Goal: Task Accomplishment & Management: Manage account settings

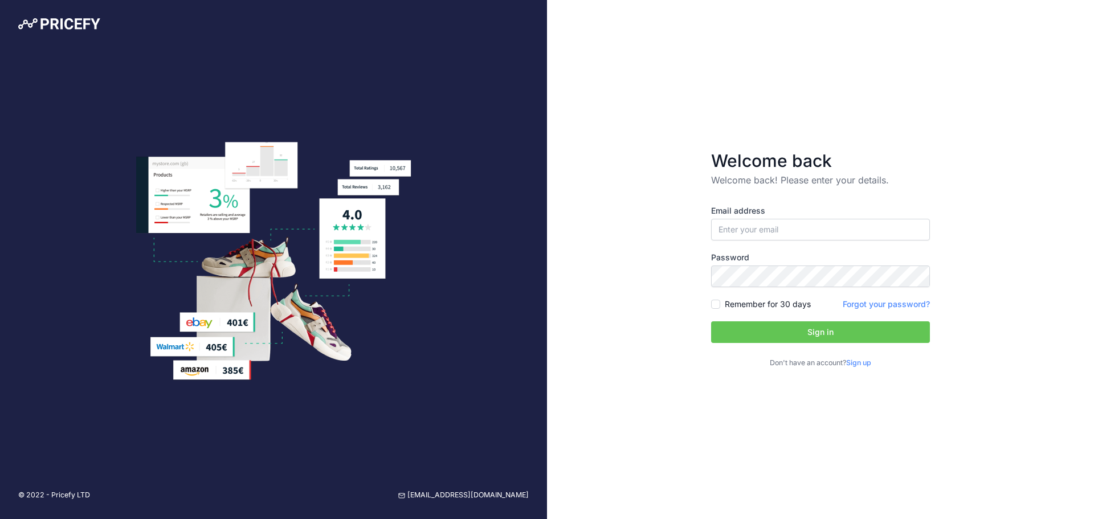
click at [795, 235] on input "email" at bounding box center [820, 230] width 219 height 22
type input "[EMAIL_ADDRESS][DOMAIN_NAME]"
click at [711, 321] on button "Sign in" at bounding box center [820, 332] width 219 height 22
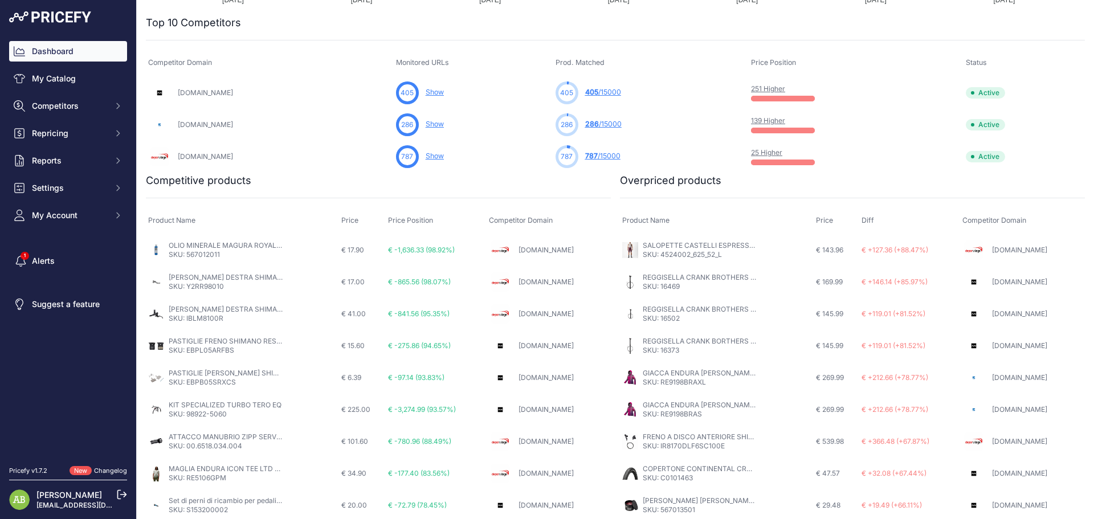
scroll to position [397, 0]
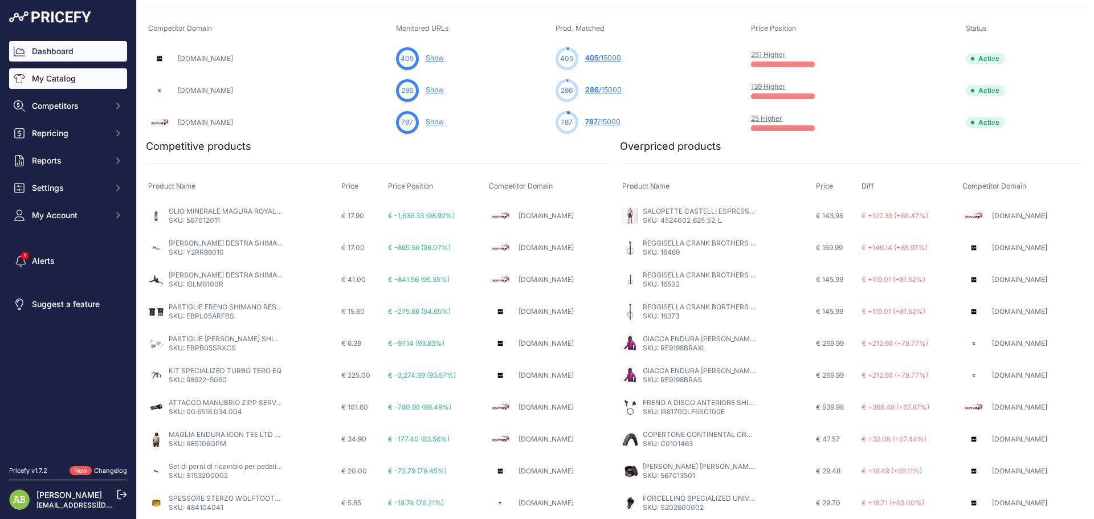
click at [43, 83] on link "My Catalog" at bounding box center [68, 78] width 118 height 21
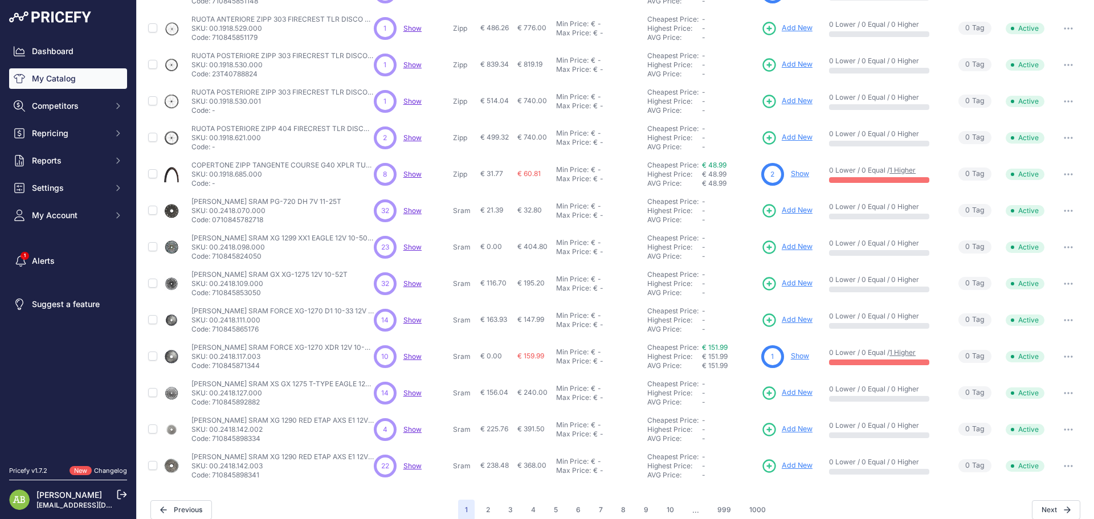
scroll to position [165, 0]
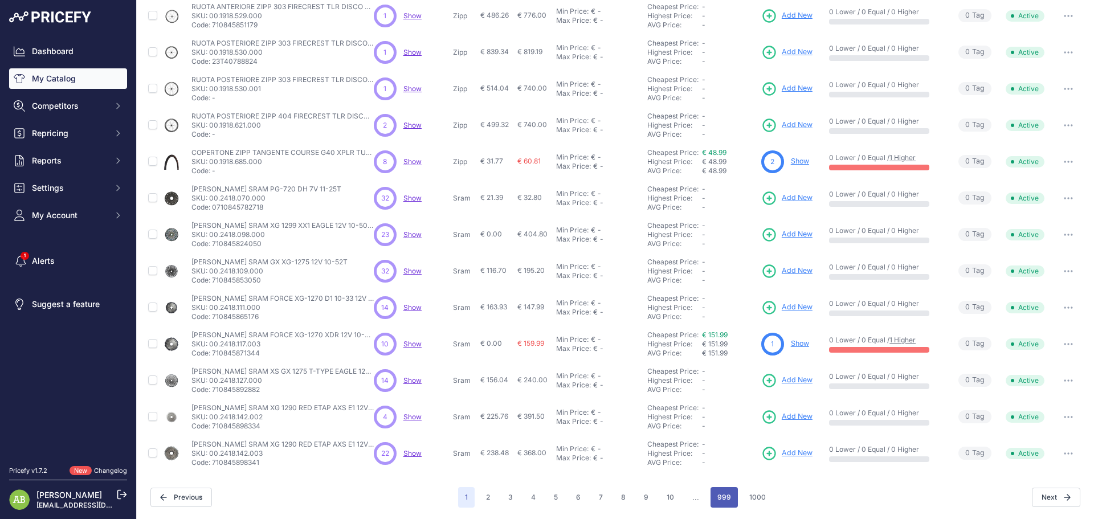
click at [732, 499] on button "999" at bounding box center [724, 497] width 27 height 21
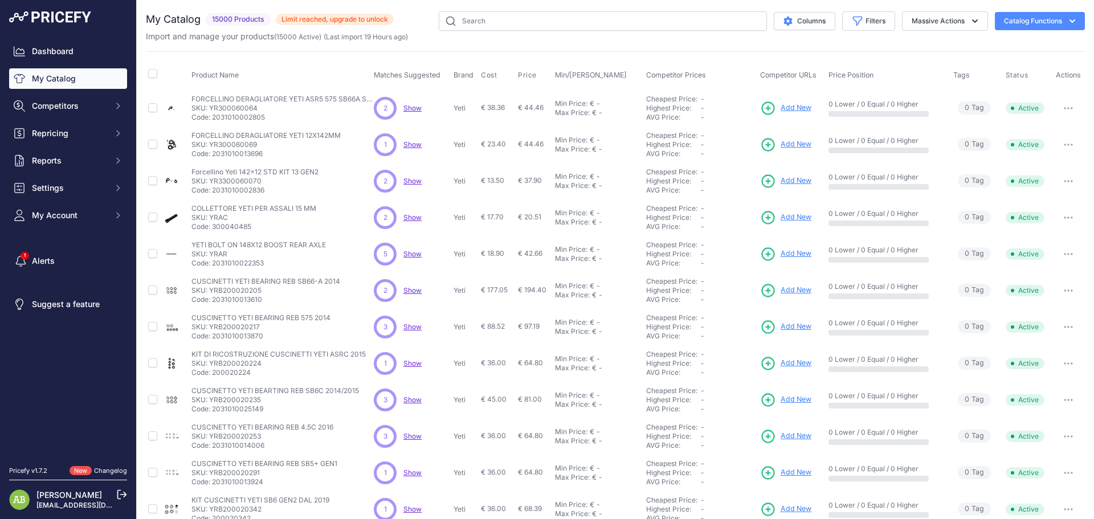
click at [403, 181] on span "Show" at bounding box center [412, 181] width 18 height 9
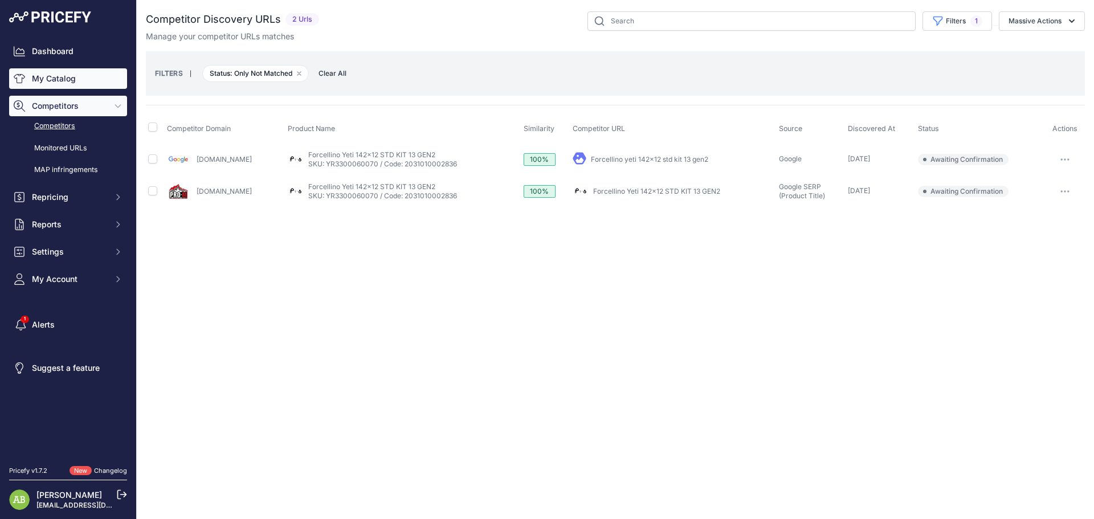
click at [55, 71] on link "My Catalog" at bounding box center [68, 78] width 118 height 21
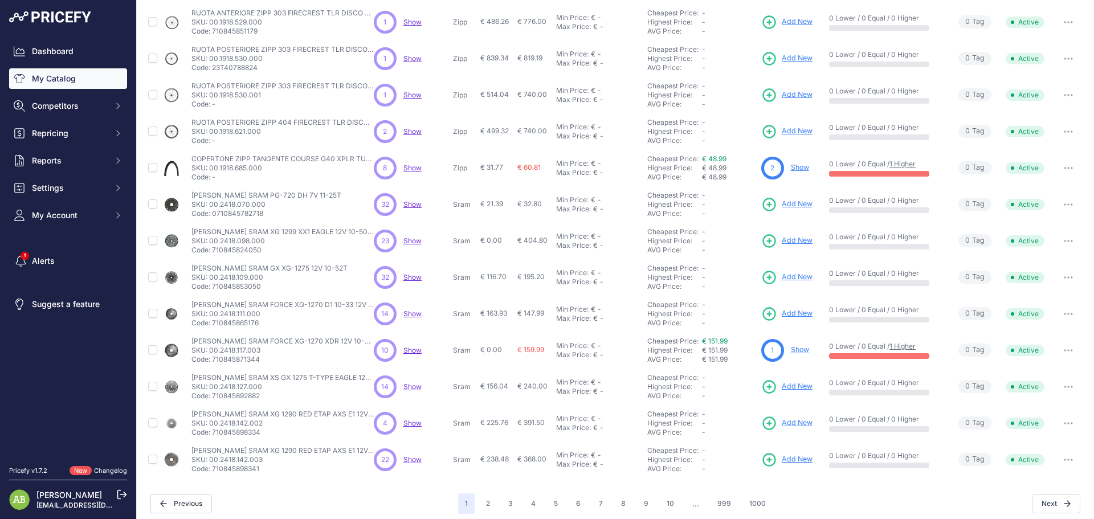
scroll to position [165, 0]
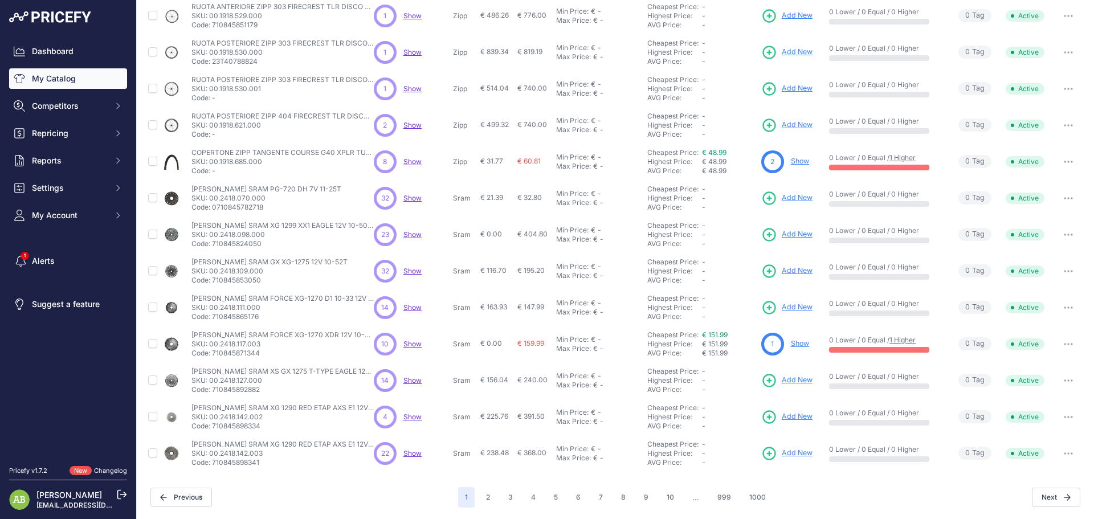
click at [410, 311] on span "Show" at bounding box center [412, 307] width 18 height 9
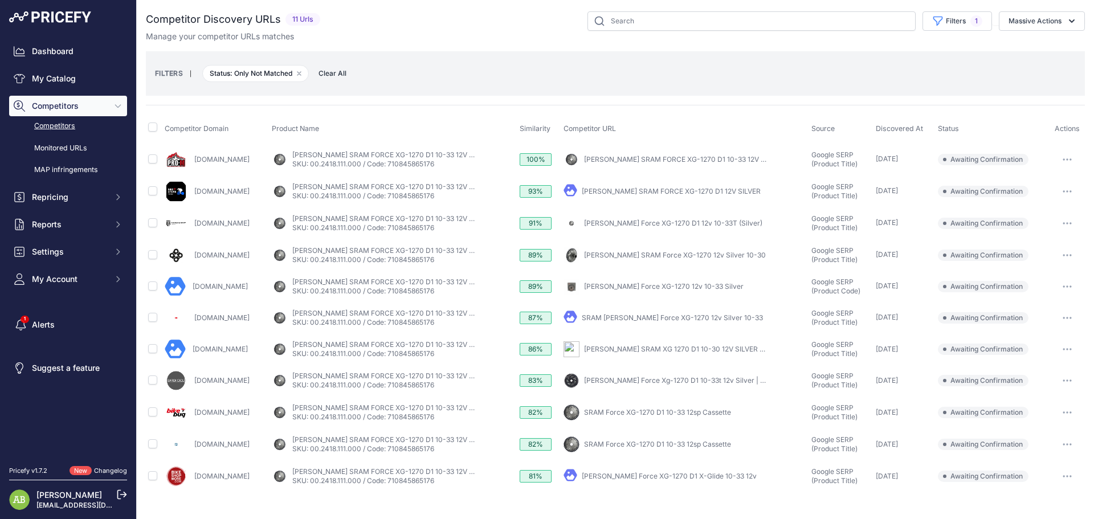
click at [265, 502] on div "You are not connected to the internet. Competitor Discovery URLs" at bounding box center [615, 252] width 939 height 504
click at [41, 77] on link "My Catalog" at bounding box center [68, 78] width 118 height 21
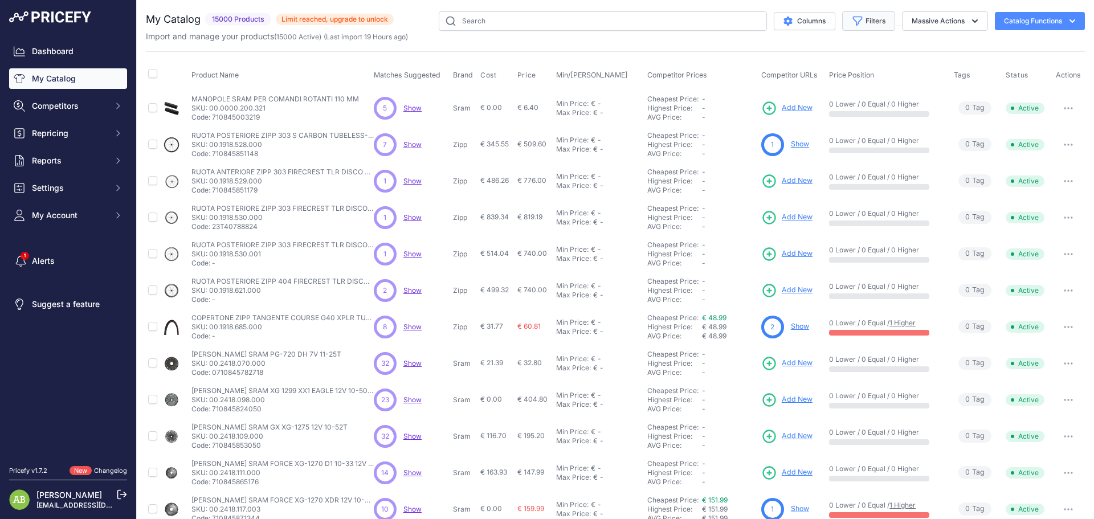
click at [854, 25] on button "Filters" at bounding box center [868, 20] width 53 height 19
click at [821, 66] on select "All Status Only Enabled Only Disabled" at bounding box center [831, 65] width 109 height 19
click at [800, 115] on select "Select an option Matched Unmatched" at bounding box center [831, 112] width 109 height 19
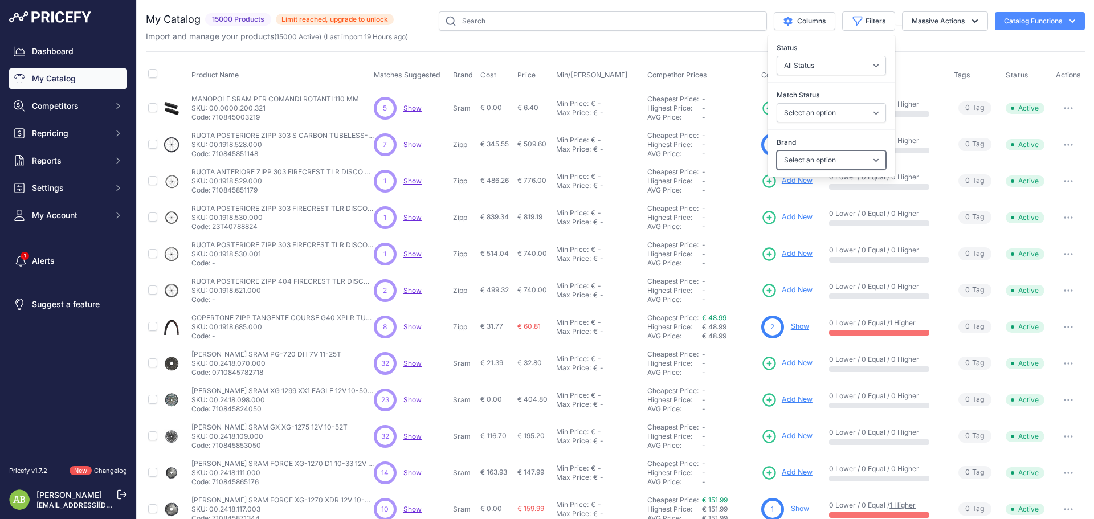
click at [809, 152] on select "Select an option 100% 4iiii ADIDAS All mountain style Alpinestars AMFLOW Andrea…" at bounding box center [831, 159] width 109 height 19
select select "AMFLOW"
click at [777, 150] on select "Select an option 100% 4iiii ADIDAS All mountain style Alpinestars AMFLOW Andrea…" at bounding box center [831, 159] width 109 height 19
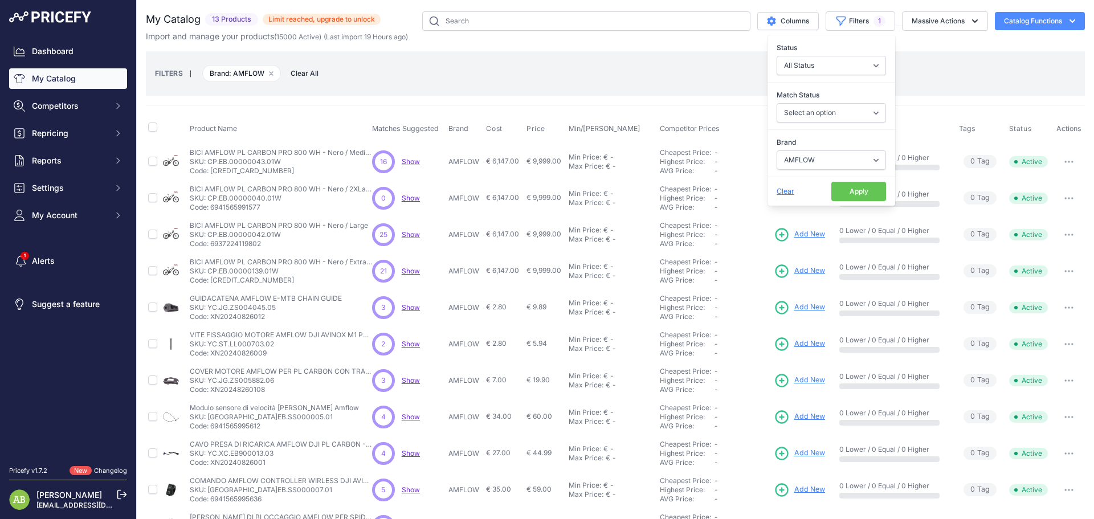
click at [831, 190] on button "Apply" at bounding box center [858, 191] width 55 height 19
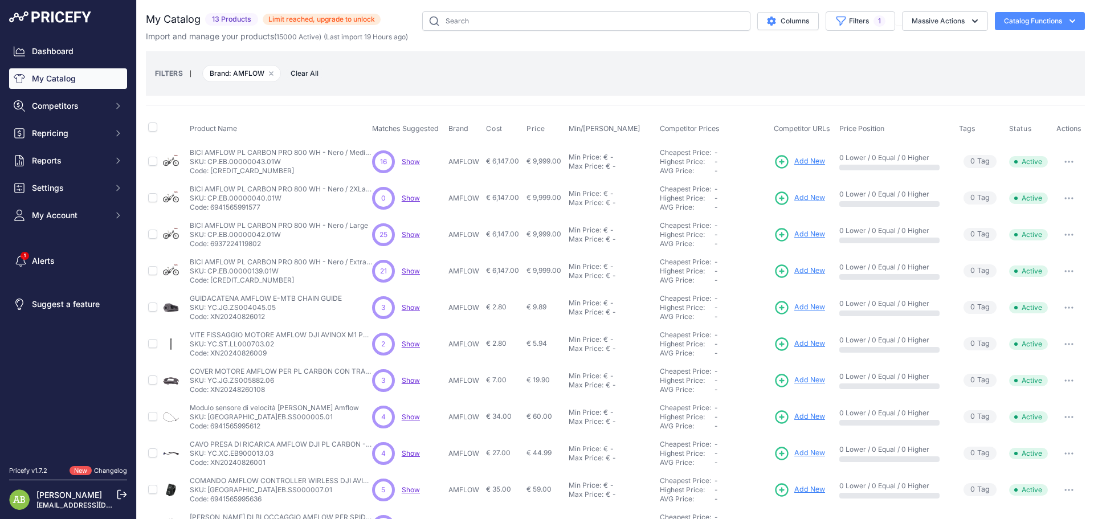
click at [407, 163] on span "Show" at bounding box center [411, 161] width 18 height 9
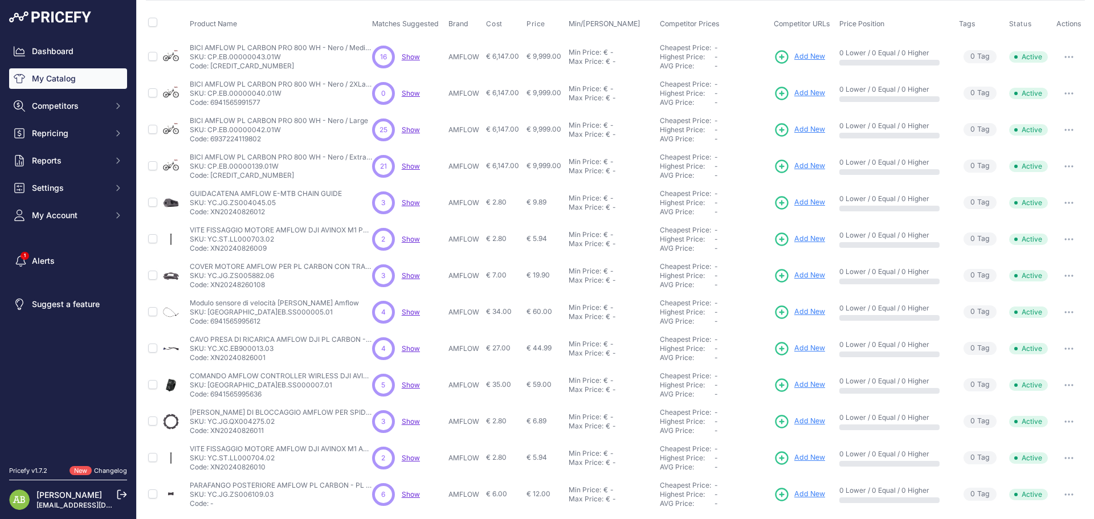
scroll to position [110, 0]
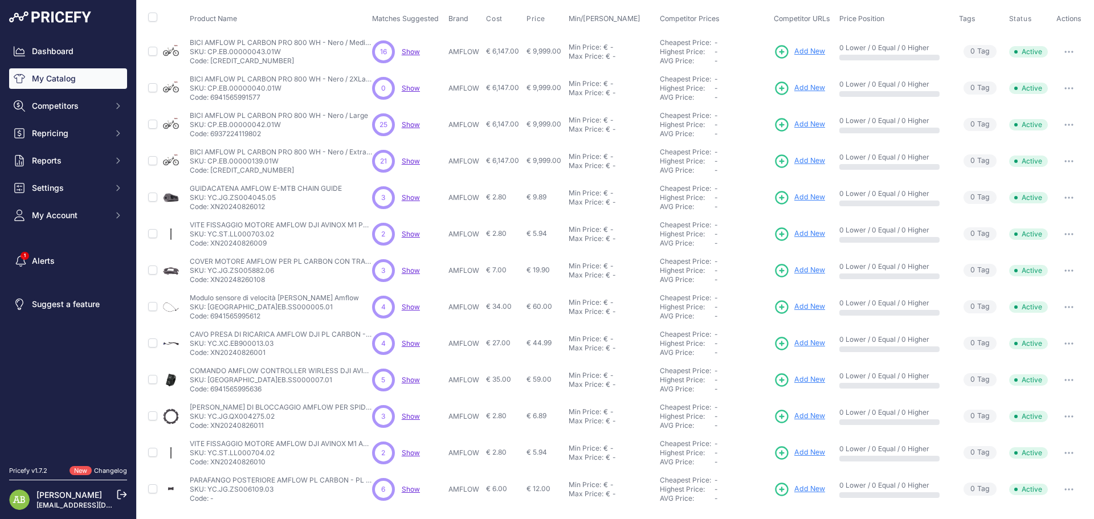
click at [402, 197] on span "Show" at bounding box center [411, 197] width 18 height 9
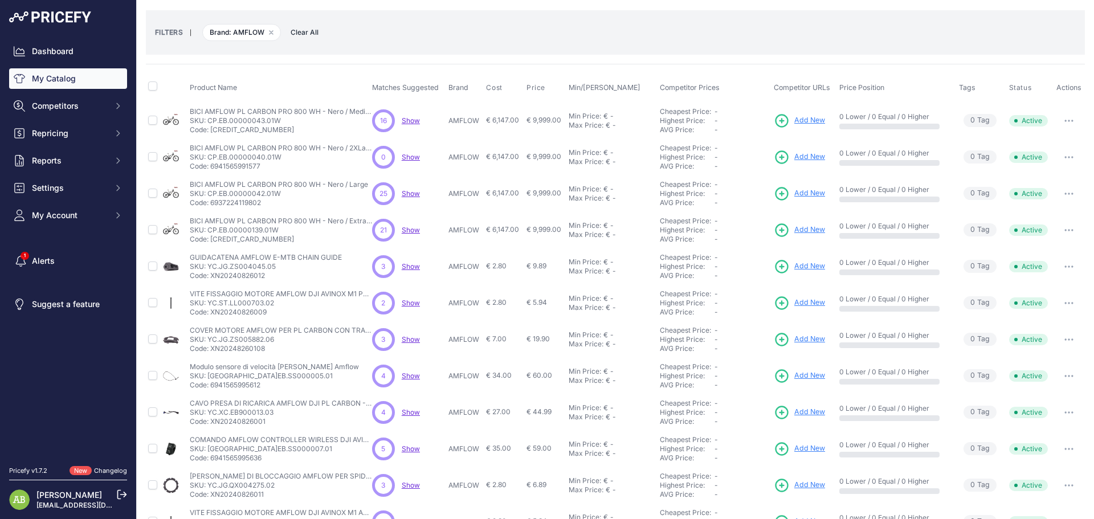
scroll to position [0, 0]
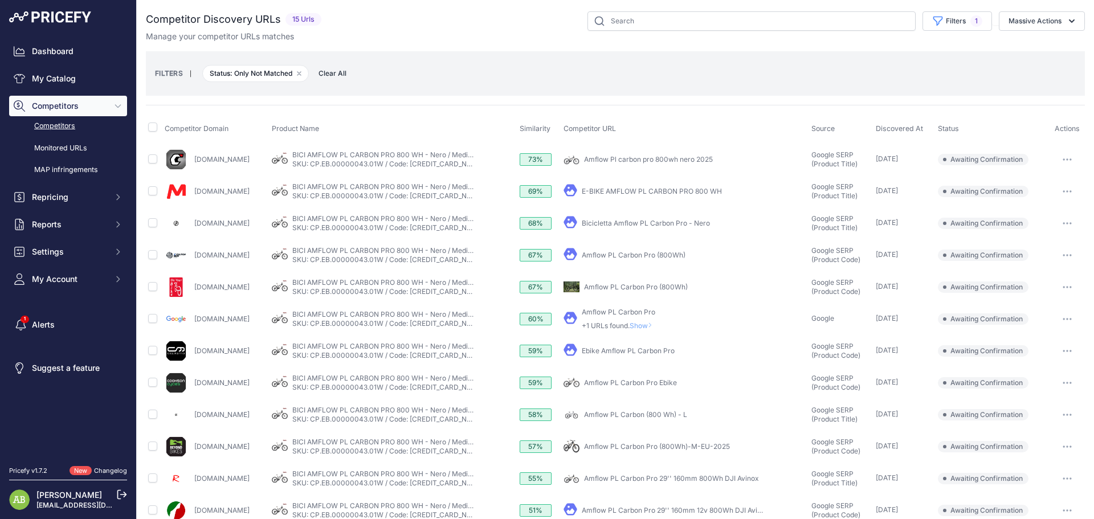
click at [954, 161] on span "Awaiting Confirmation" at bounding box center [983, 159] width 91 height 11
click at [1067, 160] on icon "button" at bounding box center [1067, 159] width 1 height 1
click at [432, 87] on div "FILTERS | Status: Only Not Matched Remove filter option Clear All" at bounding box center [615, 73] width 921 height 31
click at [976, 162] on span "Awaiting Confirmation" at bounding box center [983, 159] width 91 height 11
click at [1061, 152] on button "button" at bounding box center [1067, 160] width 23 height 16
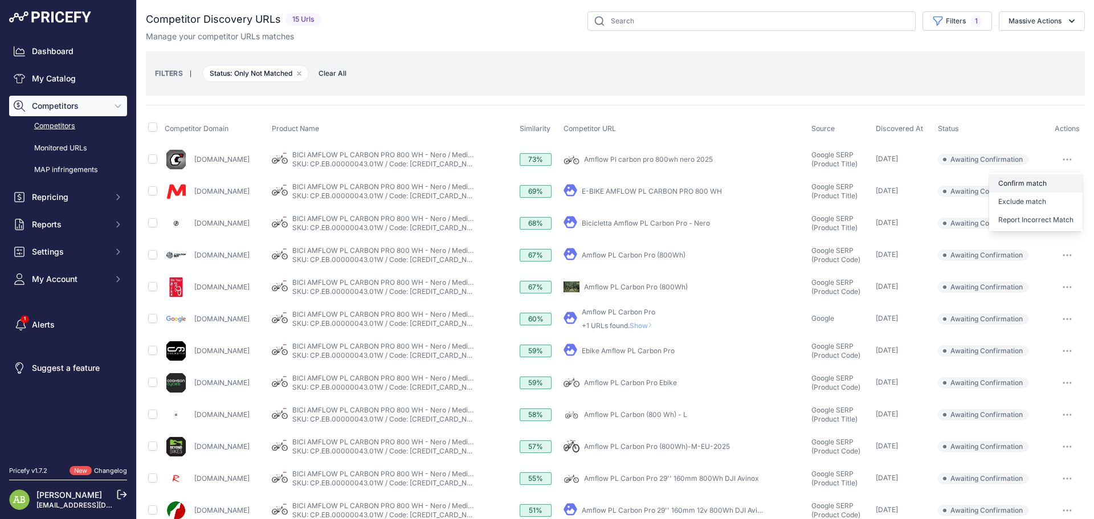
click at [1032, 180] on button "Confirm match" at bounding box center [1035, 183] width 93 height 18
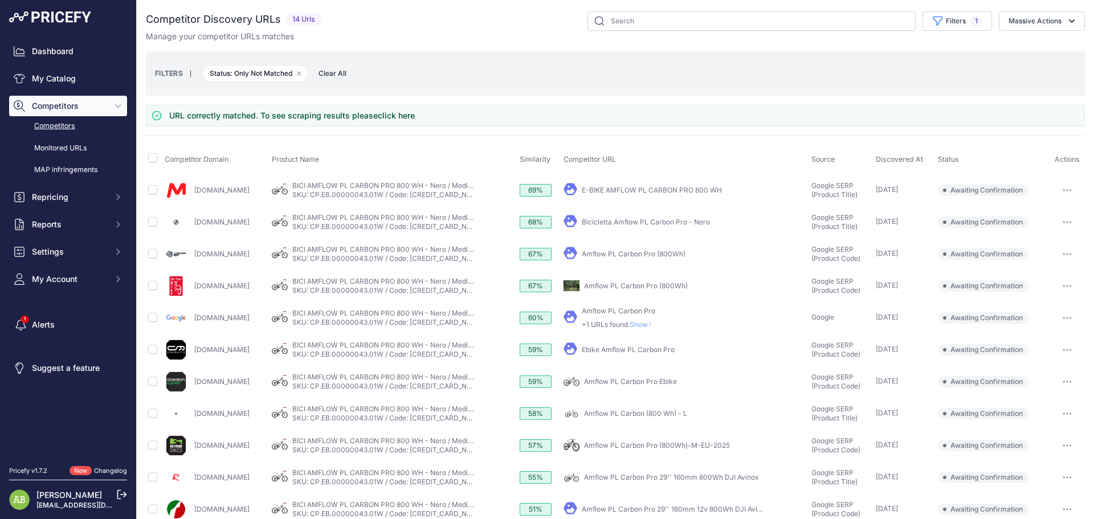
click at [1028, 11] on div "You are not connected to the internet. Competitor Discovery URLs" at bounding box center [615, 316] width 939 height 633
click at [1028, 20] on button "Massive Actions" at bounding box center [1042, 20] width 86 height 19
click at [1022, 51] on span "Confirm Match" at bounding box center [1030, 48] width 55 height 10
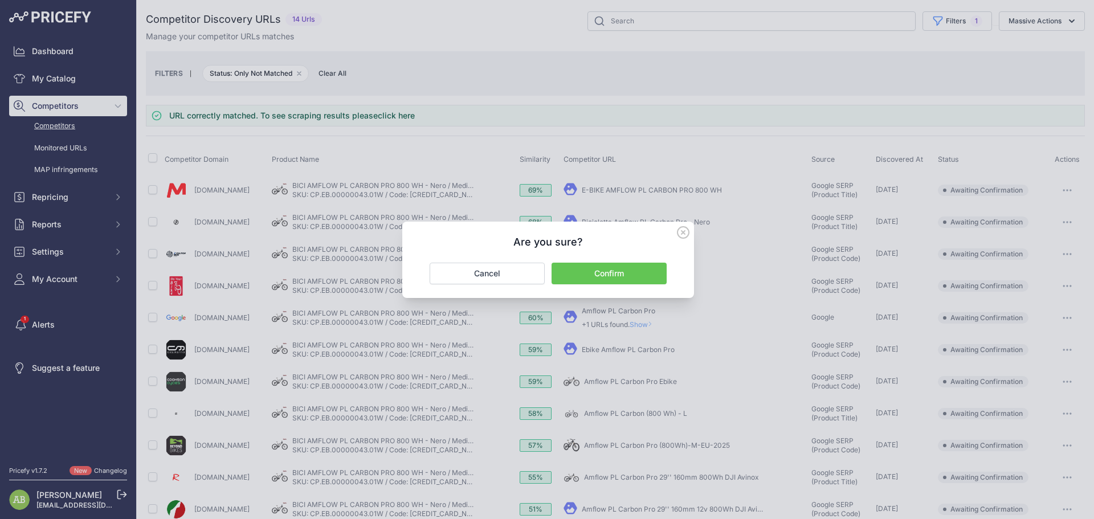
click at [572, 275] on button "Confirm" at bounding box center [609, 274] width 115 height 22
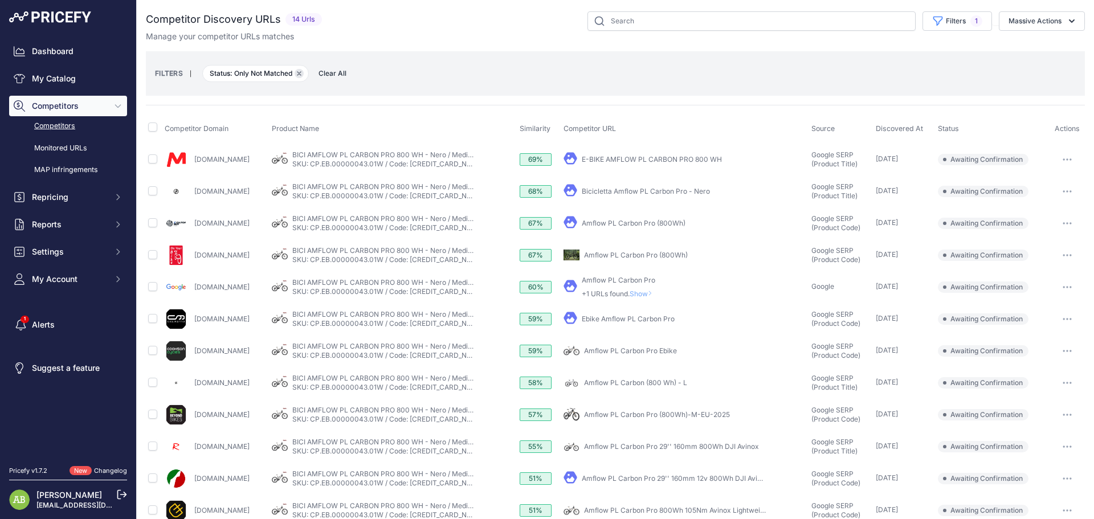
click at [299, 72] on icon "button" at bounding box center [298, 73] width 3 height 3
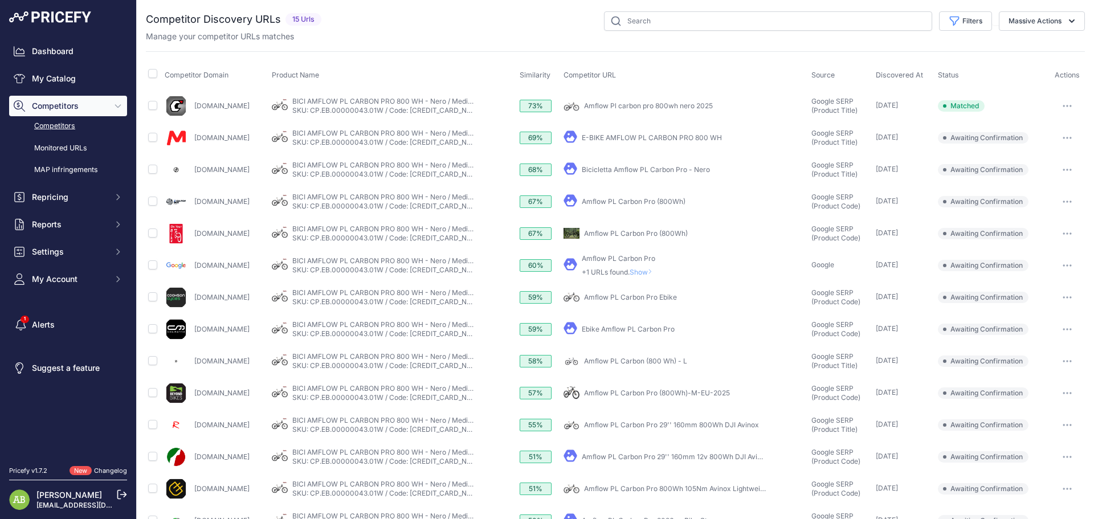
click at [148, 134] on td at bounding box center [154, 138] width 17 height 32
click at [152, 137] on input "checkbox" at bounding box center [152, 137] width 9 height 9
checkbox input "true"
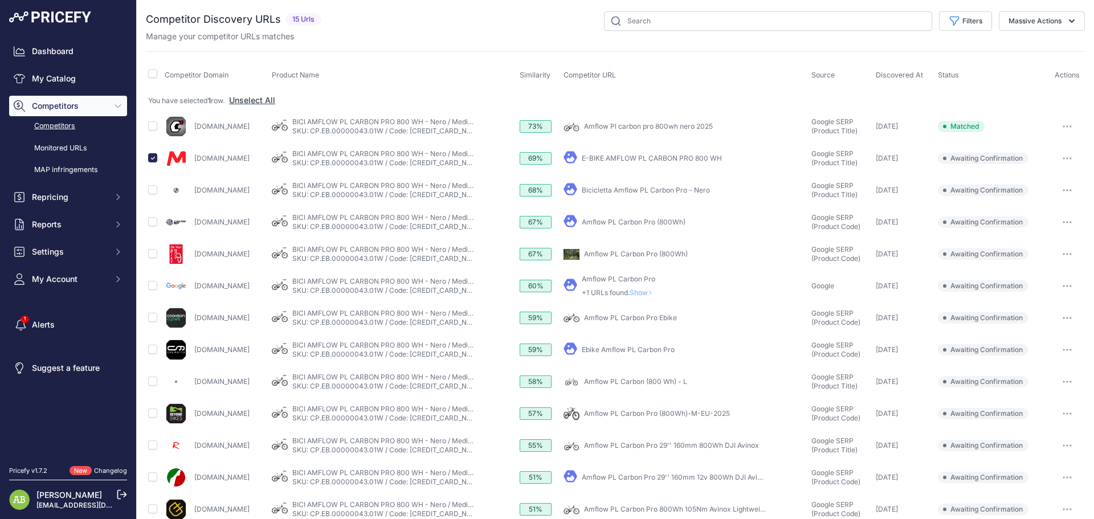
click at [150, 195] on td at bounding box center [154, 190] width 17 height 32
click at [152, 188] on input "checkbox" at bounding box center [152, 189] width 9 height 9
checkbox input "true"
click at [155, 75] on input "checkbox" at bounding box center [152, 73] width 9 height 9
click at [1046, 31] on div "Manage your competitor URLs matches" at bounding box center [615, 36] width 939 height 11
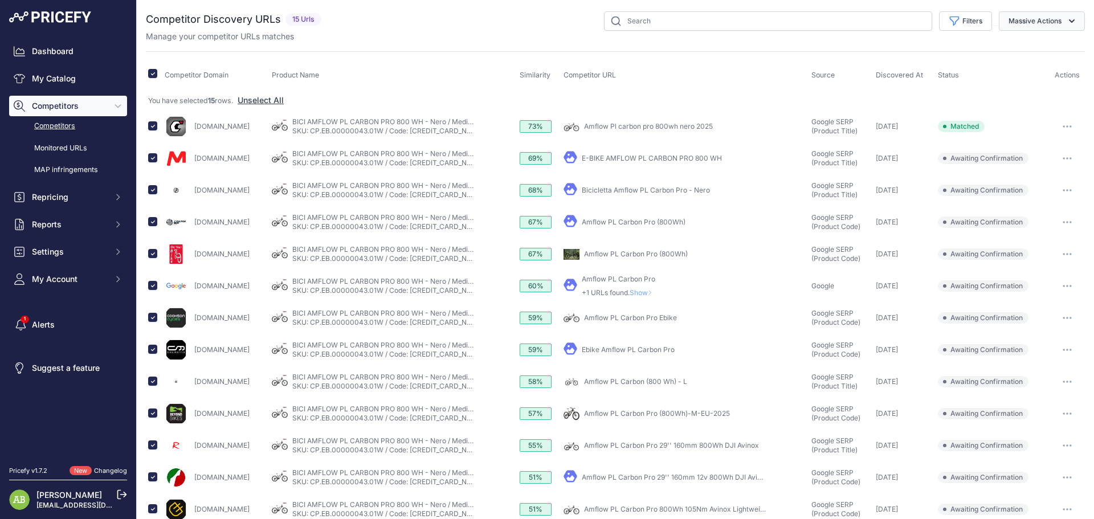
click at [1045, 26] on button "Massive Actions" at bounding box center [1042, 20] width 86 height 19
click at [1030, 48] on span "Confirm Match" at bounding box center [1030, 48] width 55 height 10
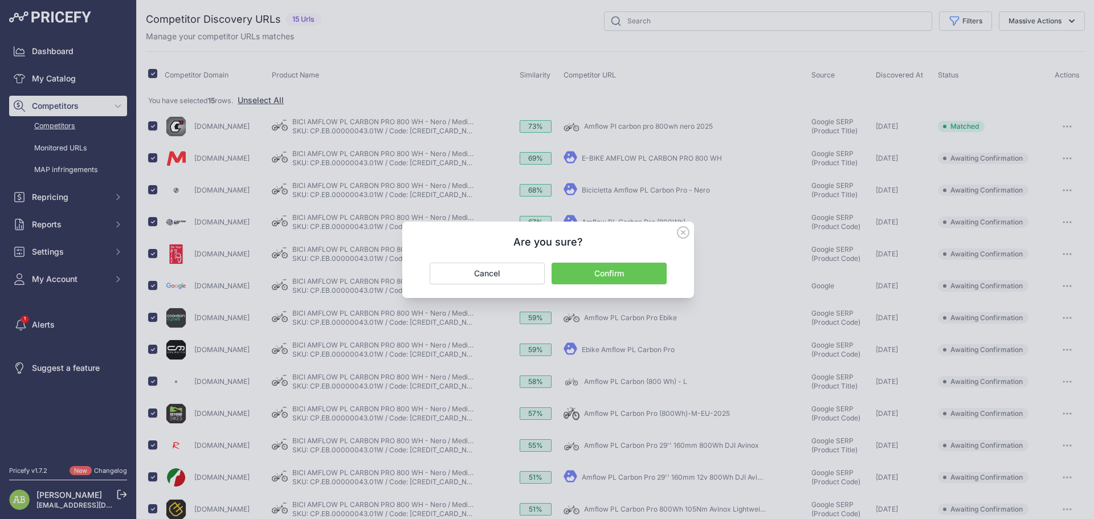
click at [610, 272] on button "Confirm" at bounding box center [609, 274] width 115 height 22
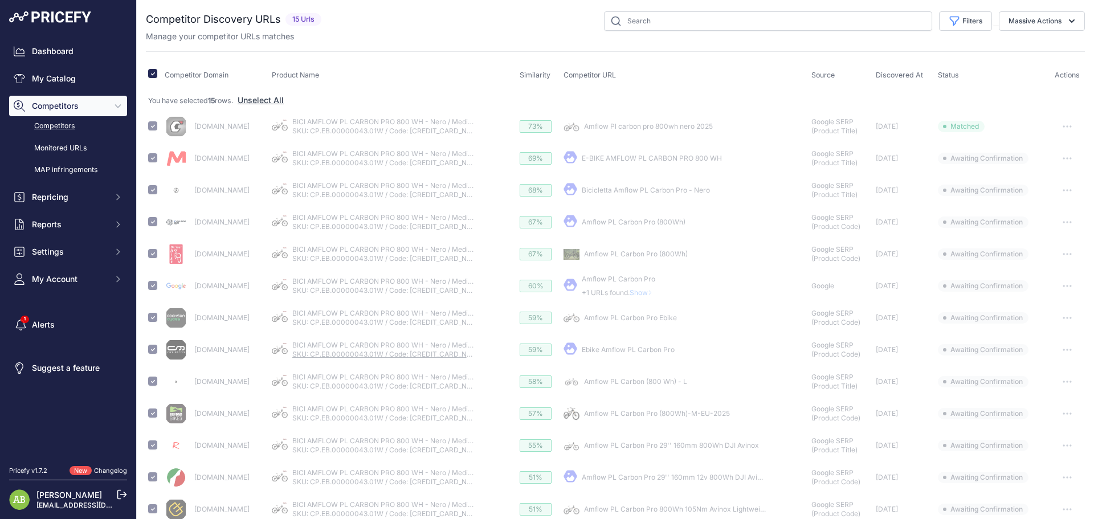
scroll to position [81, 0]
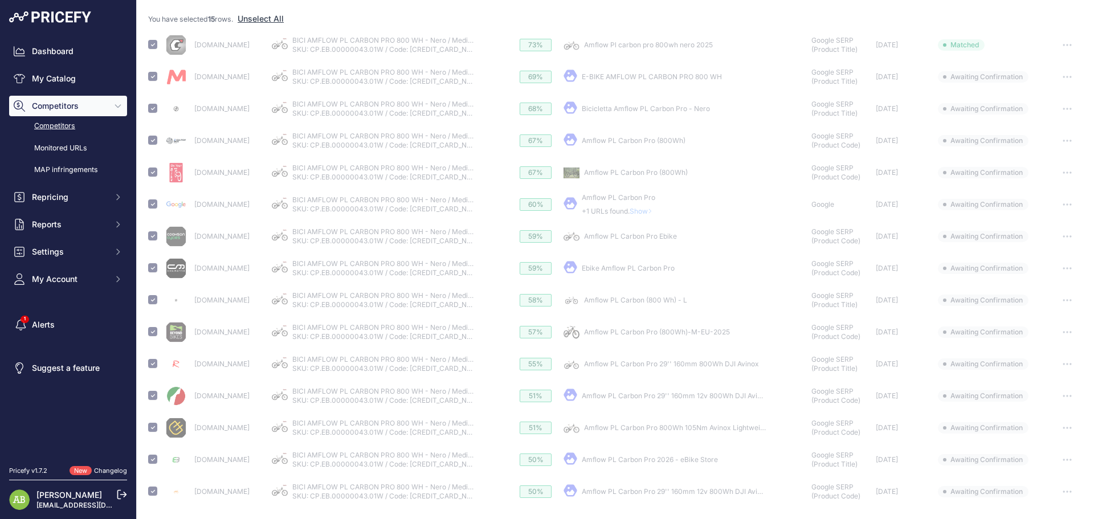
checkbox input "false"
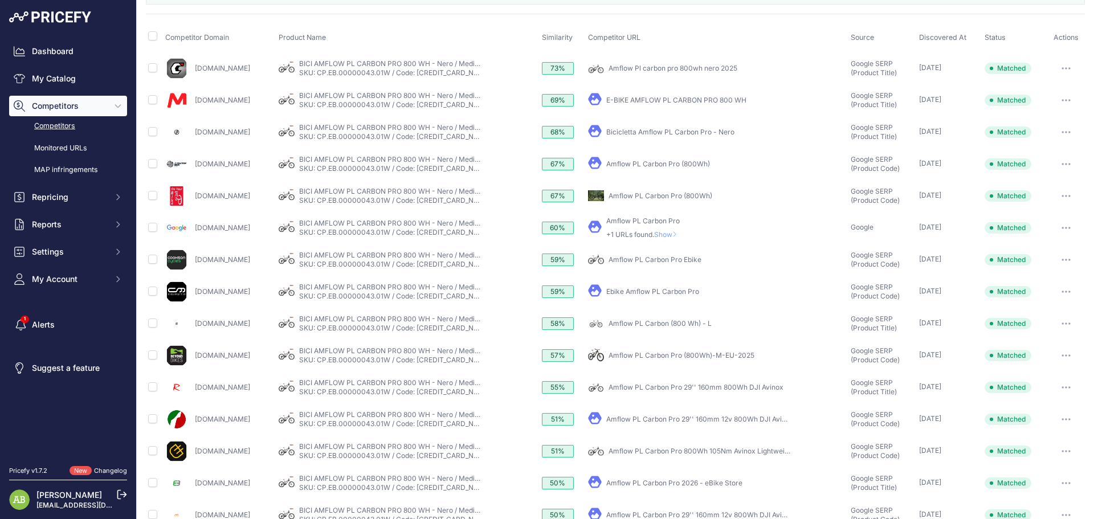
scroll to position [0, 0]
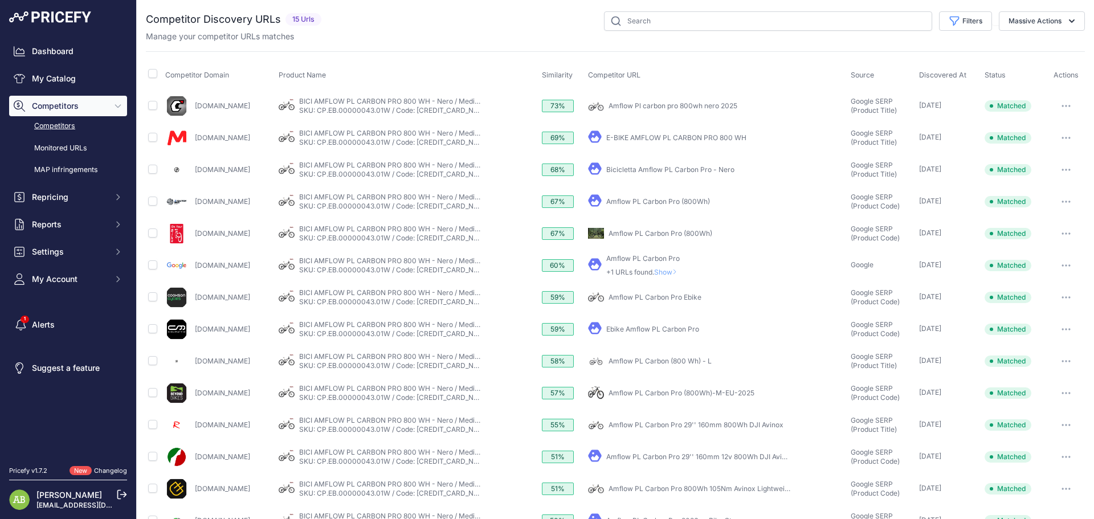
click at [74, 112] on button "Competitors" at bounding box center [68, 106] width 118 height 21
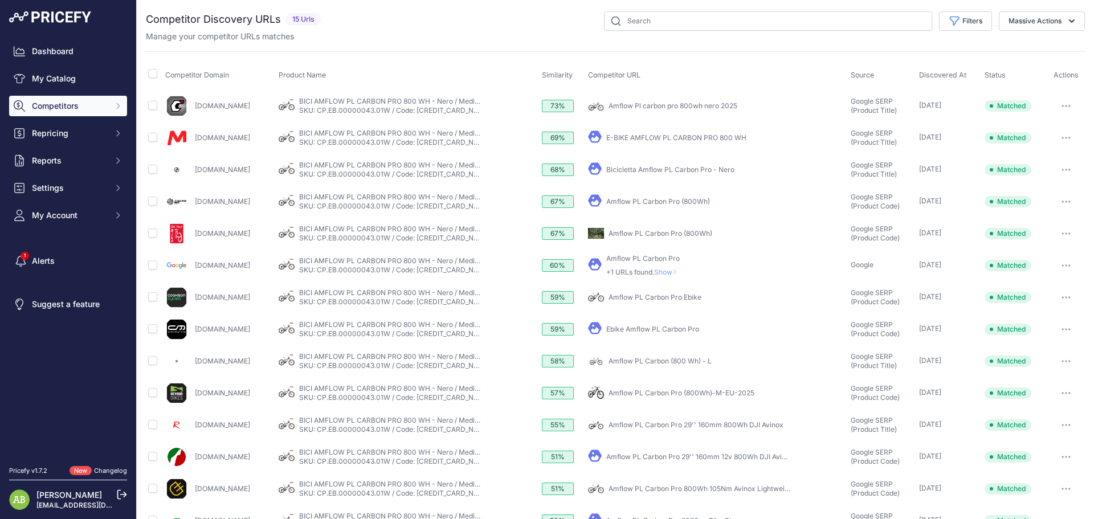
click at [66, 115] on button "Competitors" at bounding box center [68, 106] width 118 height 21
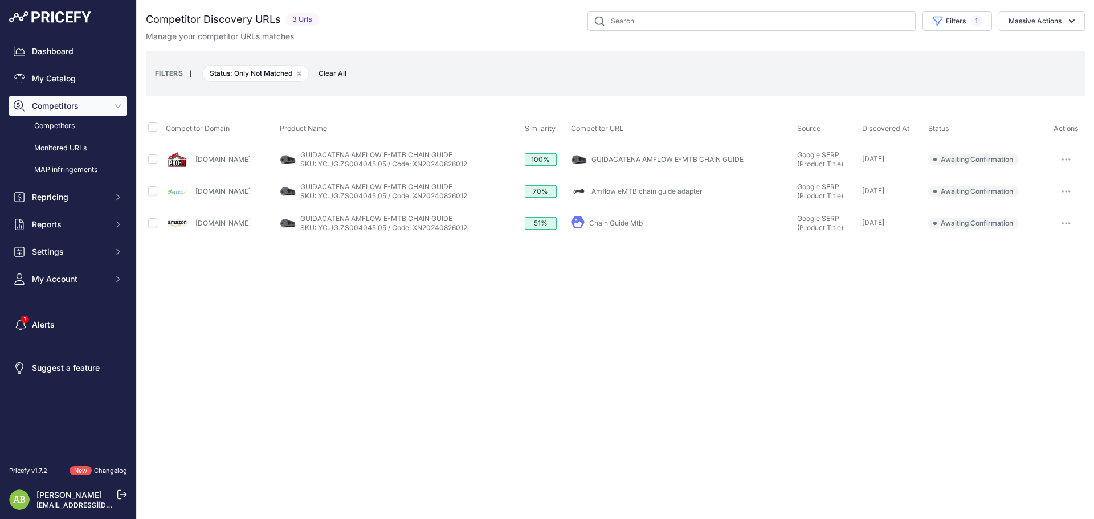
click at [354, 189] on link "GUIDACATENA AMFLOW E-MTB CHAIN GUIDE" at bounding box center [376, 186] width 152 height 9
click at [227, 189] on link "[DOMAIN_NAME]" at bounding box center [222, 191] width 55 height 9
click at [643, 193] on link "Amflow eMTB chain guide adapter" at bounding box center [647, 191] width 111 height 9
click at [624, 158] on link "GUIDACATENA AMFLOW E-MTB CHAIN GUIDE" at bounding box center [668, 159] width 152 height 9
click at [1061, 195] on button "button" at bounding box center [1066, 192] width 23 height 16
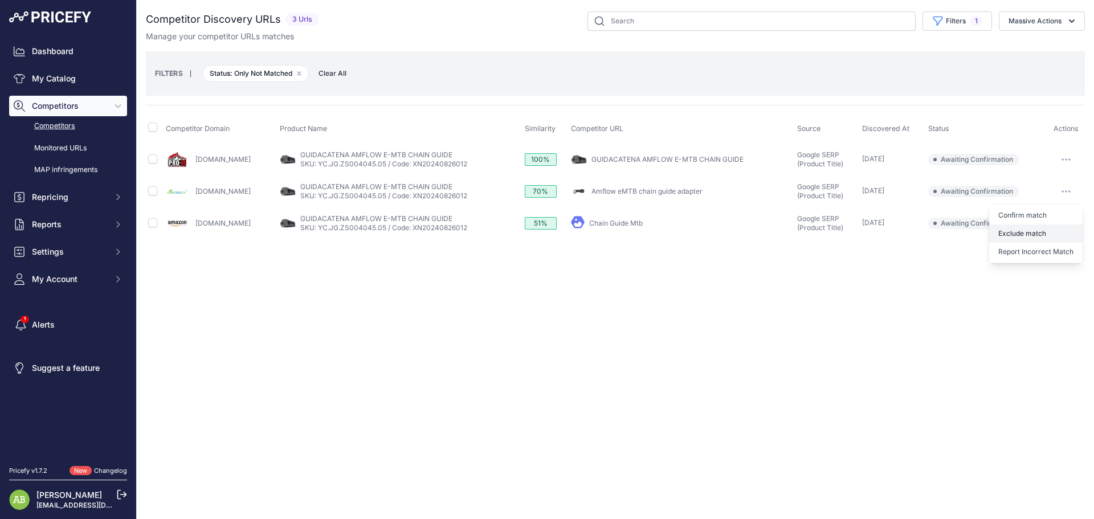
click at [1037, 232] on button "Exclude match" at bounding box center [1035, 234] width 93 height 18
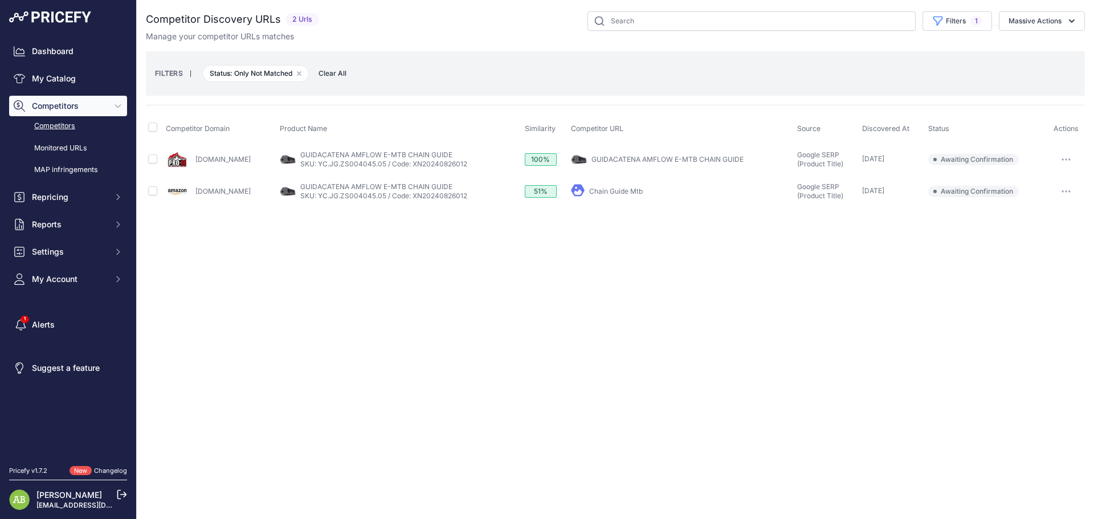
click at [626, 191] on link "Chain Guide Mtb" at bounding box center [616, 191] width 54 height 9
click at [1060, 191] on button "button" at bounding box center [1066, 192] width 23 height 16
click at [1025, 233] on button "Exclude match" at bounding box center [1035, 234] width 93 height 18
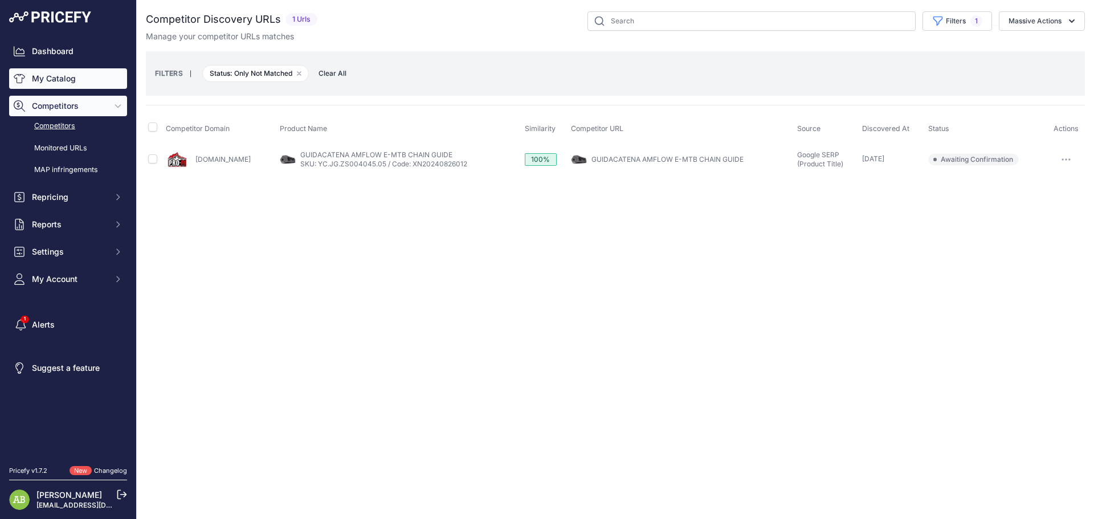
click at [52, 78] on link "My Catalog" at bounding box center [68, 78] width 118 height 21
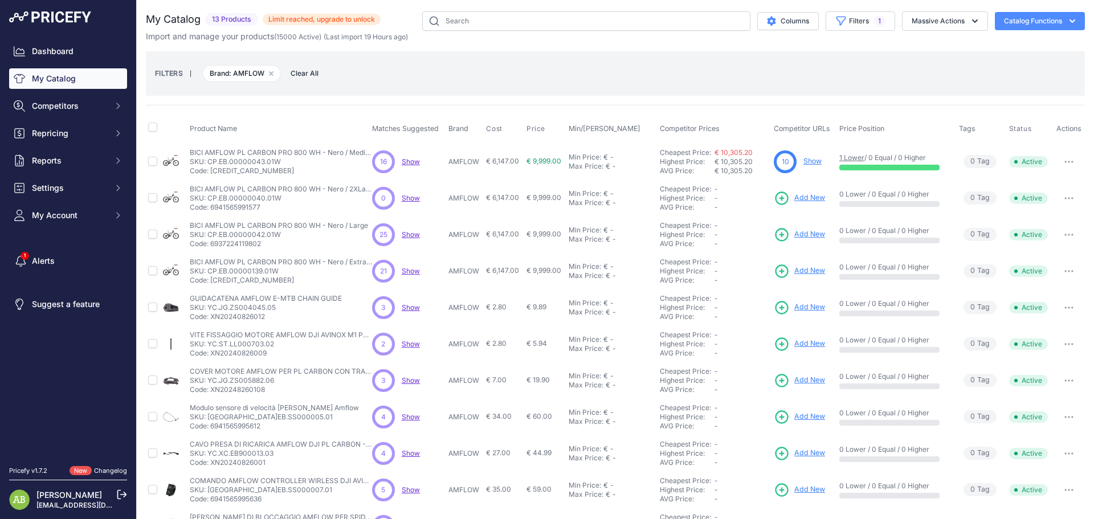
click at [410, 162] on span "Show" at bounding box center [411, 161] width 18 height 9
click at [842, 157] on link "1 Lower" at bounding box center [851, 157] width 25 height 9
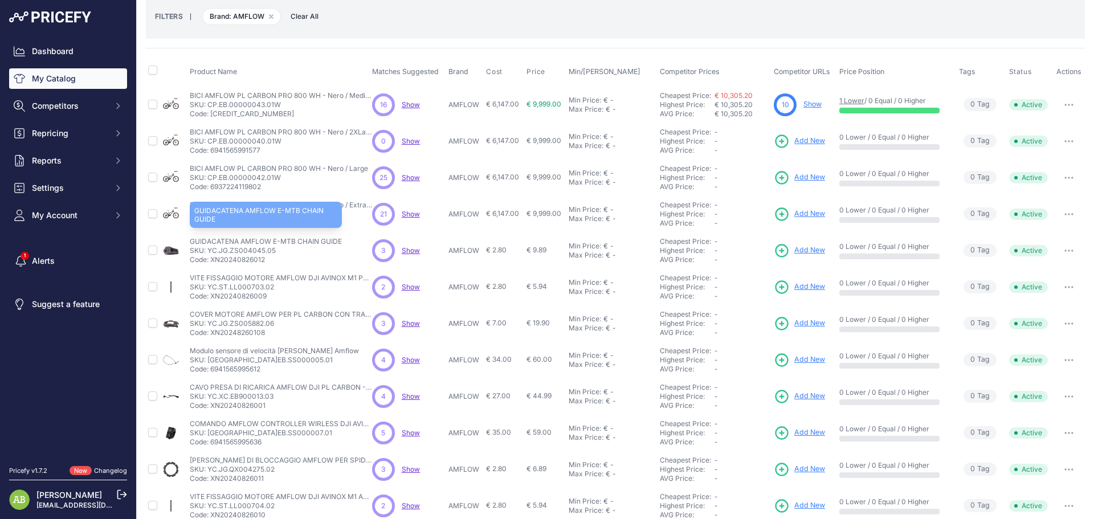
scroll to position [110, 0]
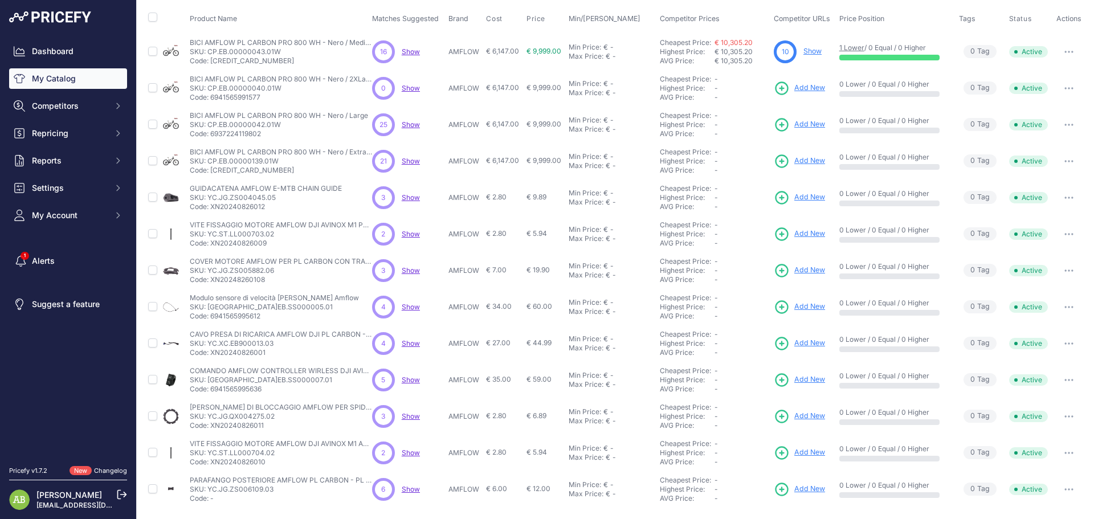
click at [291, 507] on td "PARAFANGO POSTERIORE AMFLOW PL CARBON - PL CARBON PRO PARAFANGO POSTERIORE AMFL…" at bounding box center [278, 489] width 182 height 36
